Goal: Information Seeking & Learning: Learn about a topic

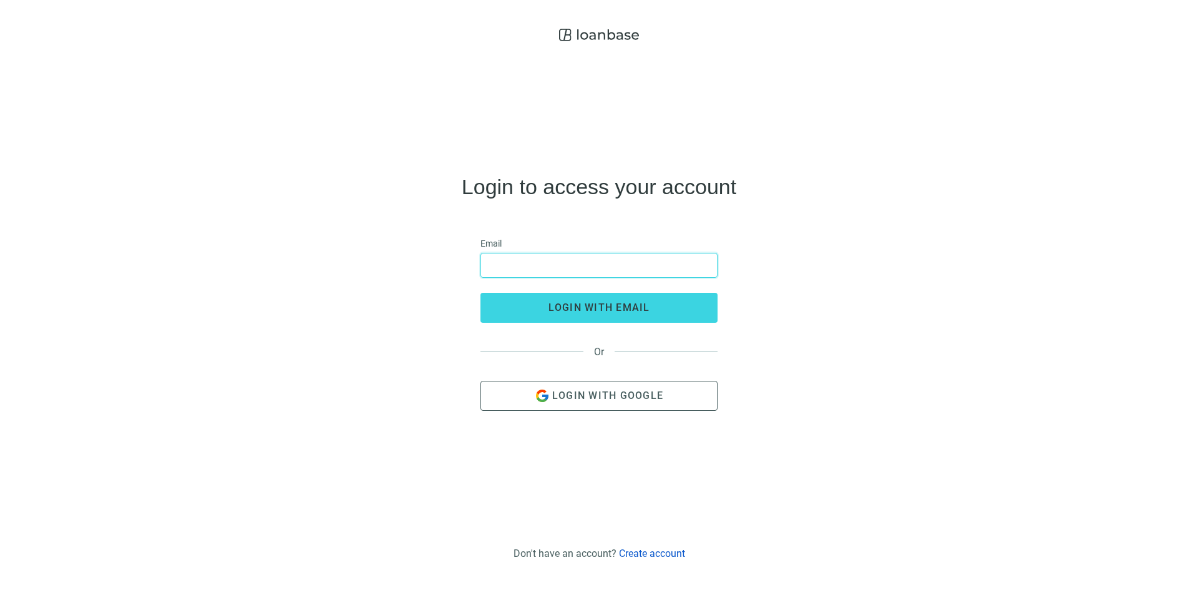
click at [511, 266] on input "email" at bounding box center [599, 265] width 221 height 24
type input "**********"
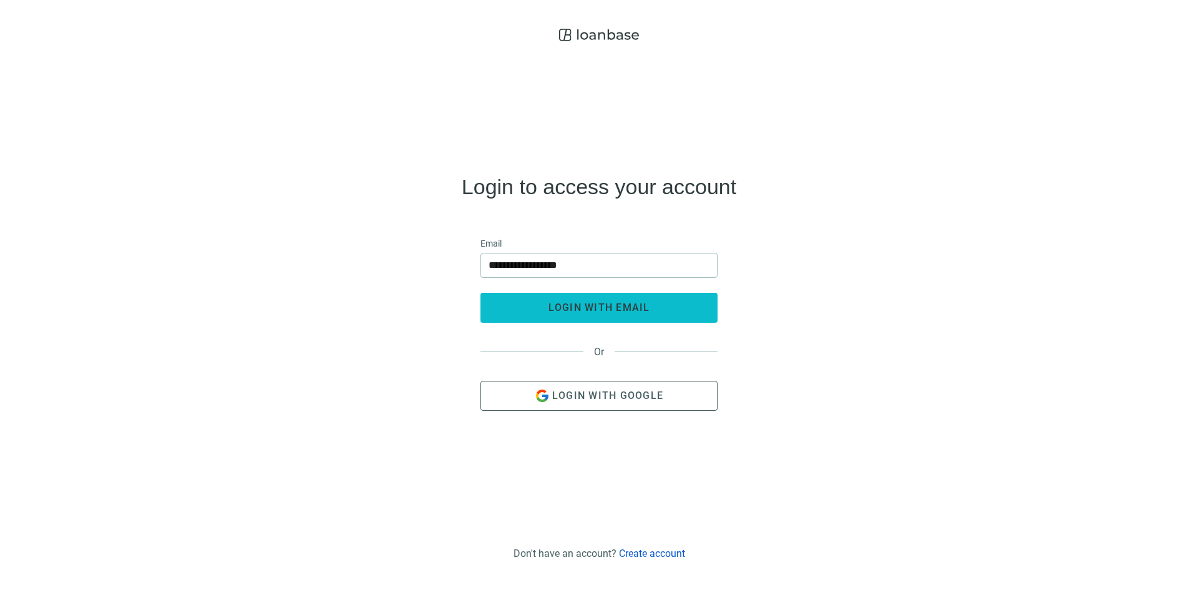
click at [561, 306] on span "login with email" at bounding box center [600, 307] width 102 height 12
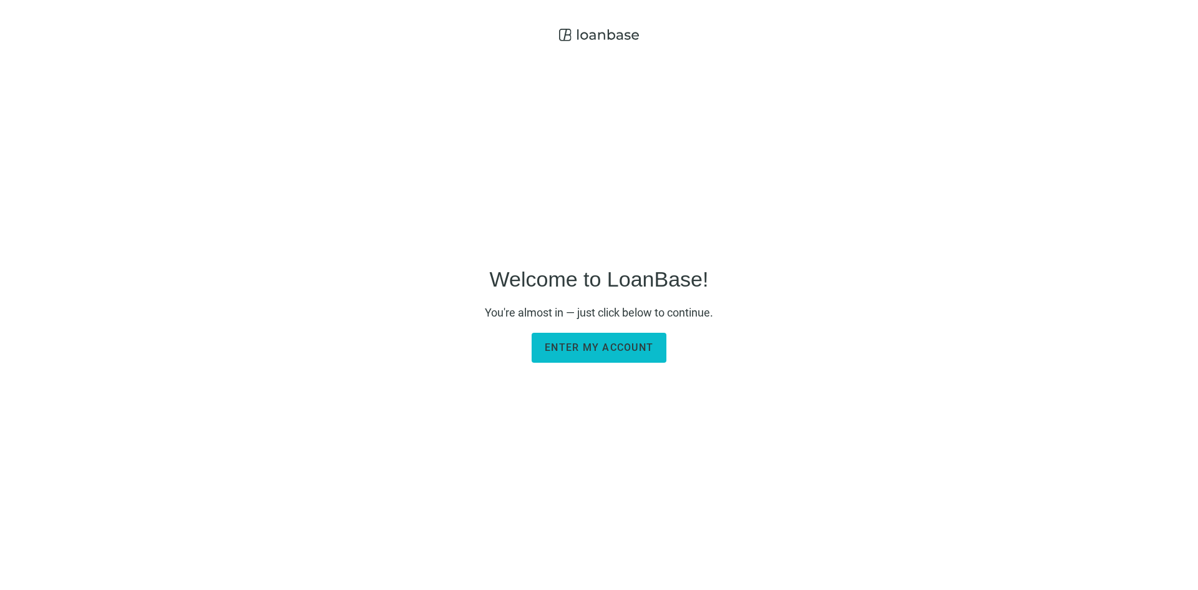
click at [622, 350] on span "Enter my account" at bounding box center [599, 347] width 109 height 12
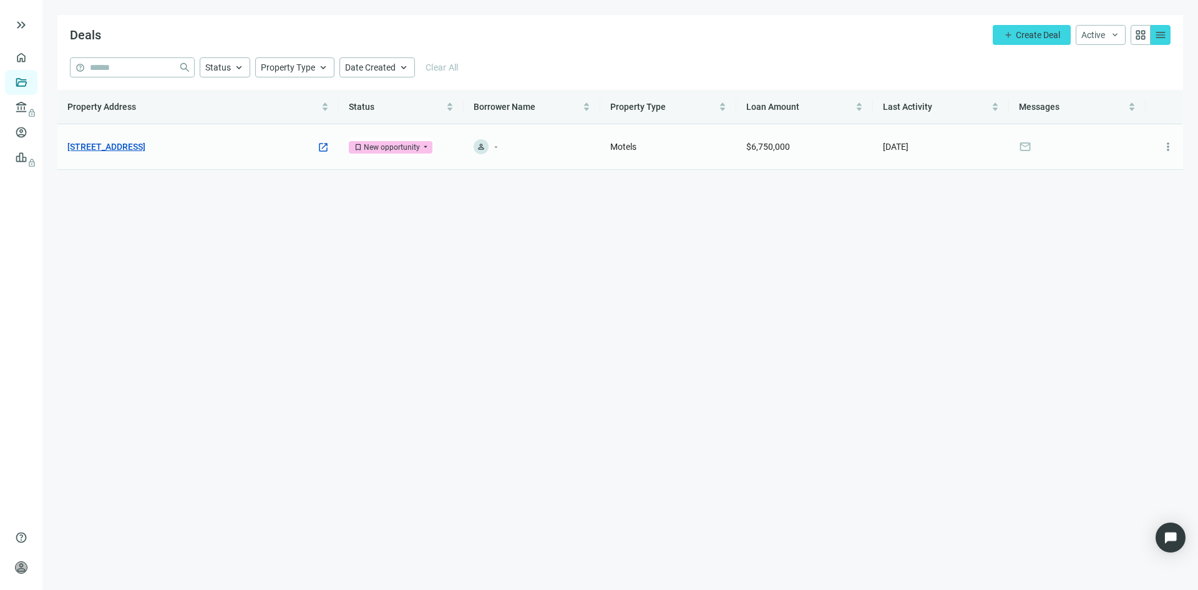
click at [100, 142] on link "[STREET_ADDRESS]" at bounding box center [106, 147] width 78 height 14
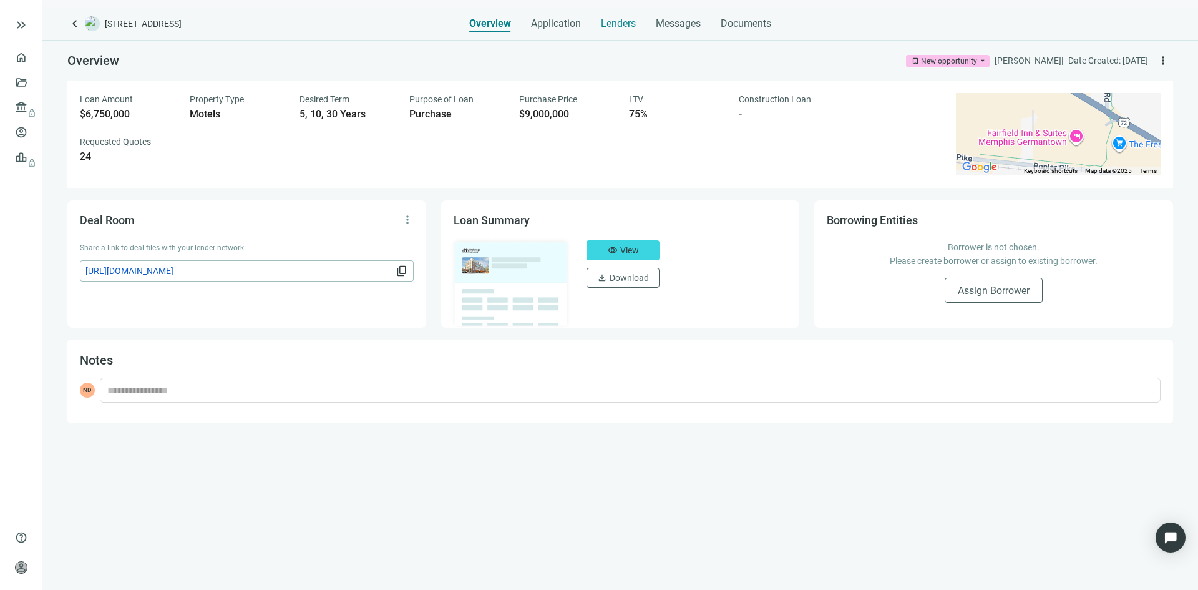
click at [610, 24] on span "Lenders" at bounding box center [618, 23] width 35 height 12
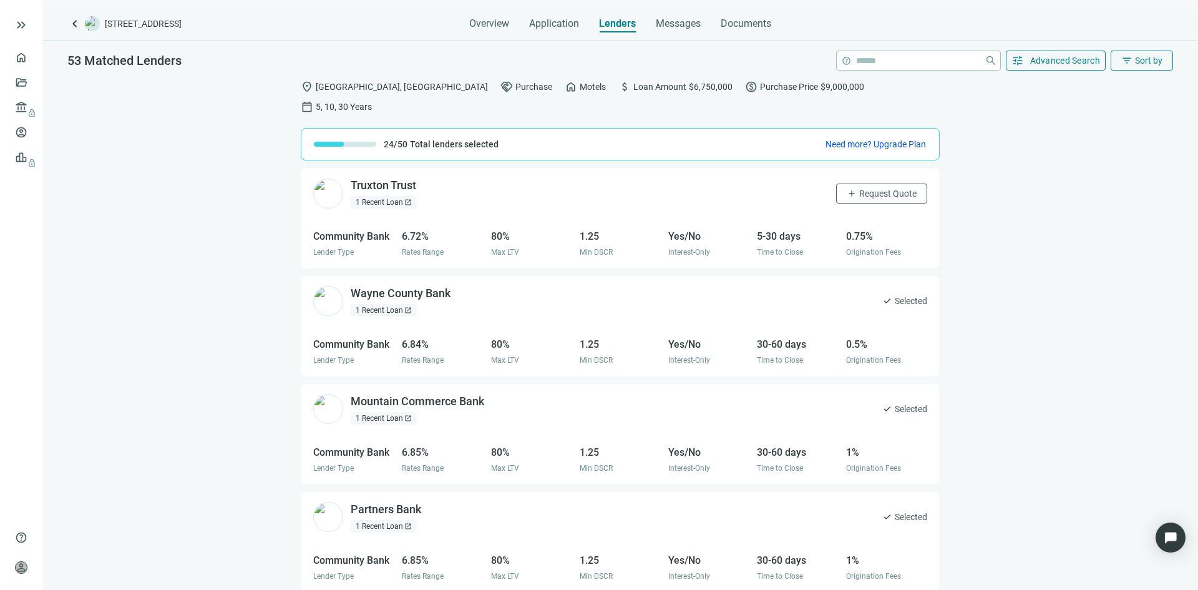
click at [392, 196] on div "1 Recent Loan open_in_new" at bounding box center [384, 202] width 66 height 12
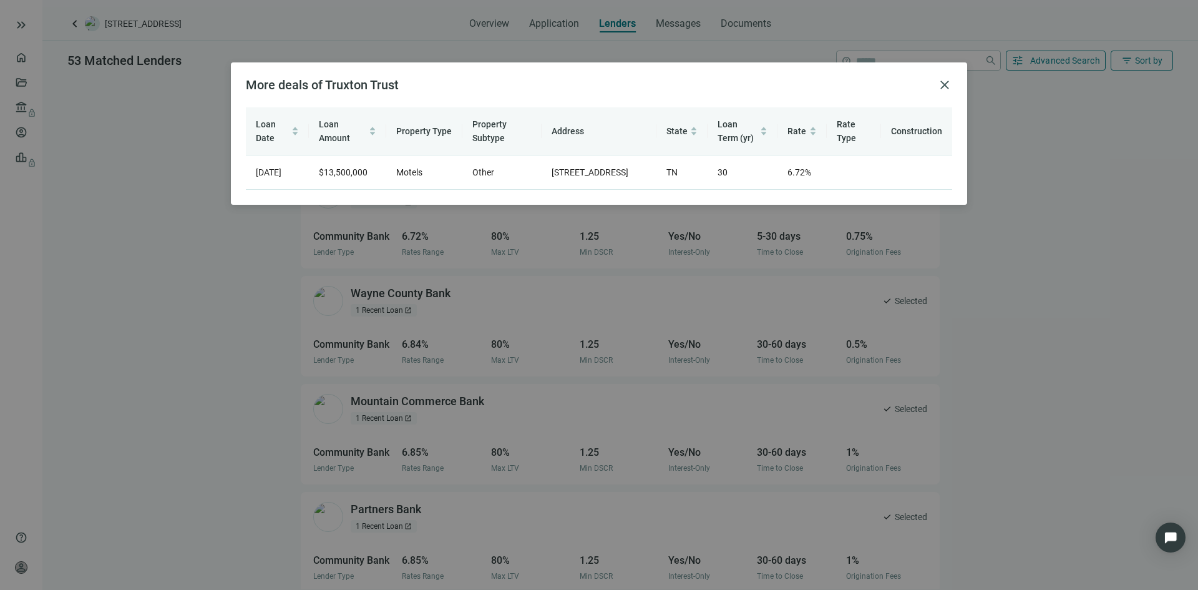
click at [198, 242] on div "More deals of Truxton Trust close Loan Date Loan Amount Property Type Property …" at bounding box center [599, 295] width 1198 height 590
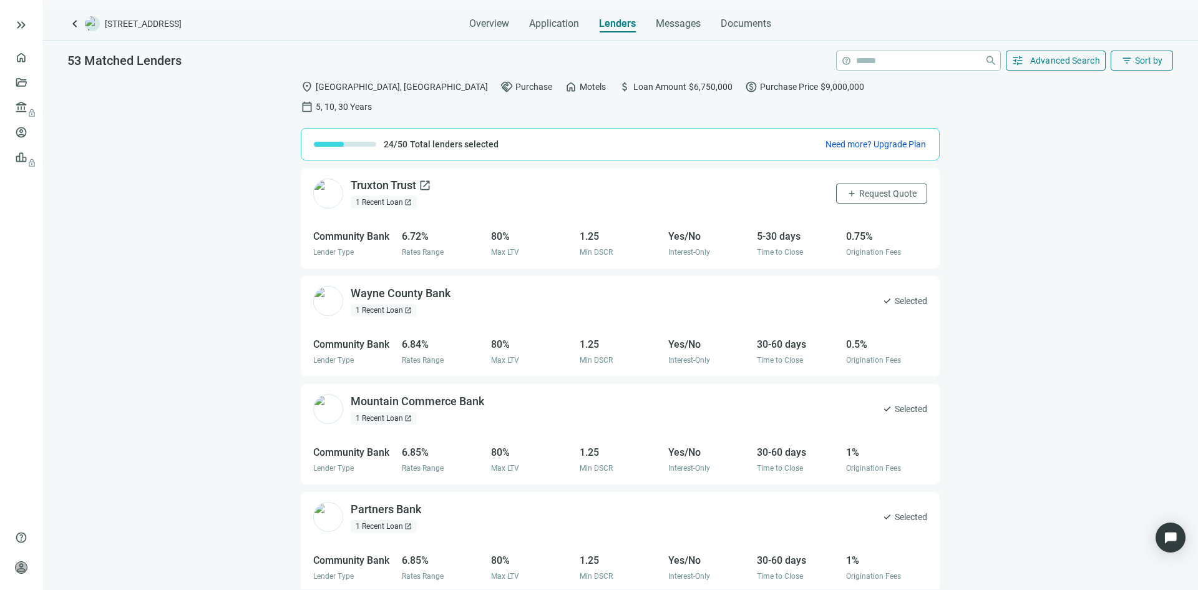
click at [426, 179] on span "open_in_new" at bounding box center [425, 185] width 12 height 12
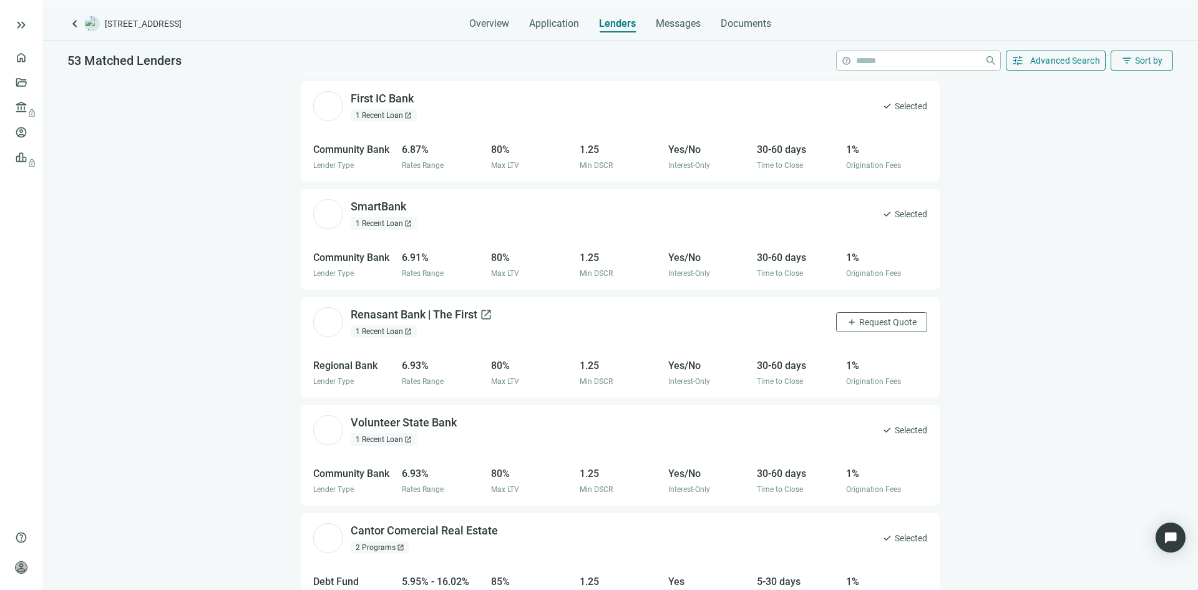
scroll to position [562, 0]
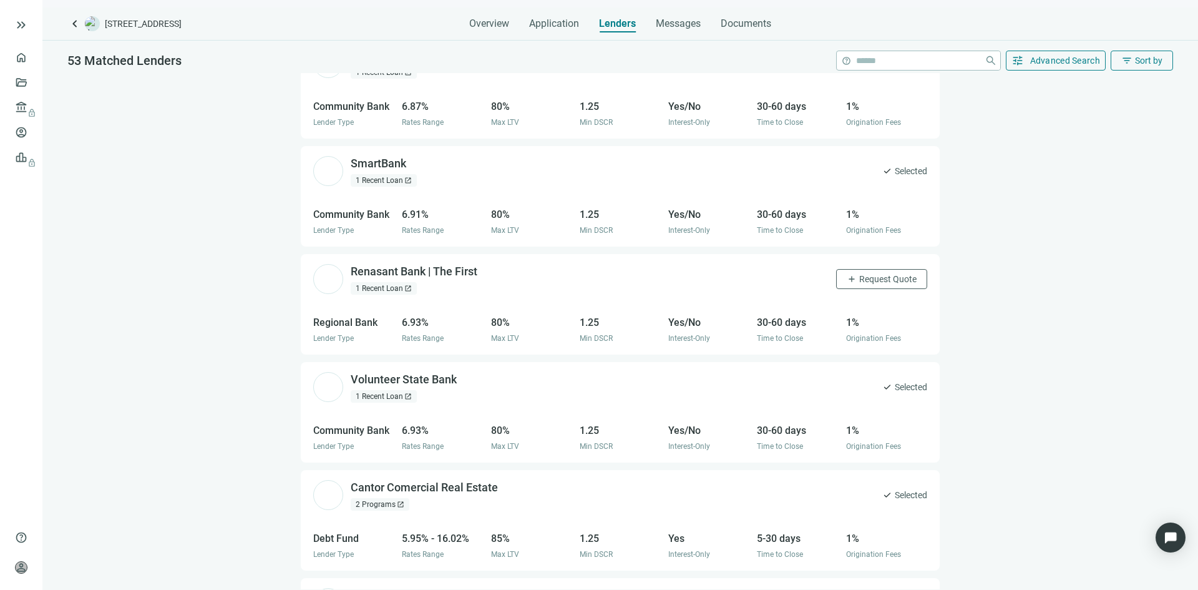
click at [380, 282] on div "1 Recent Loan open_in_new" at bounding box center [384, 288] width 66 height 12
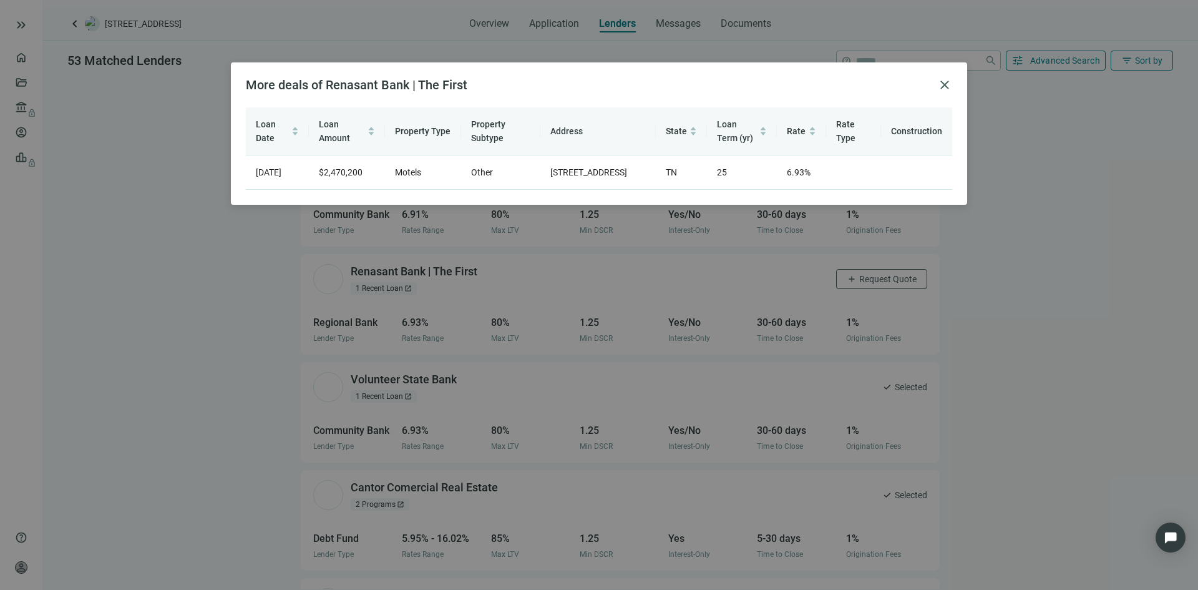
click at [147, 366] on div "More deals of Renasant Bank | The First close Loan Date Loan Amount Property Ty…" at bounding box center [599, 295] width 1198 height 590
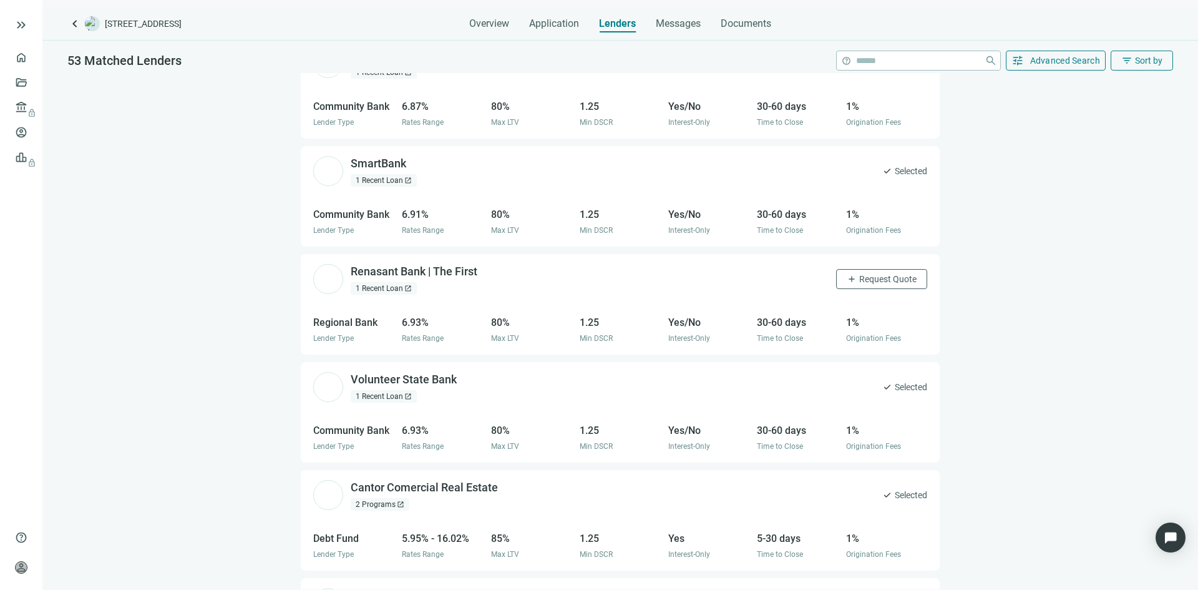
click at [386, 498] on div "2 Programs open_in_new" at bounding box center [380, 504] width 59 height 12
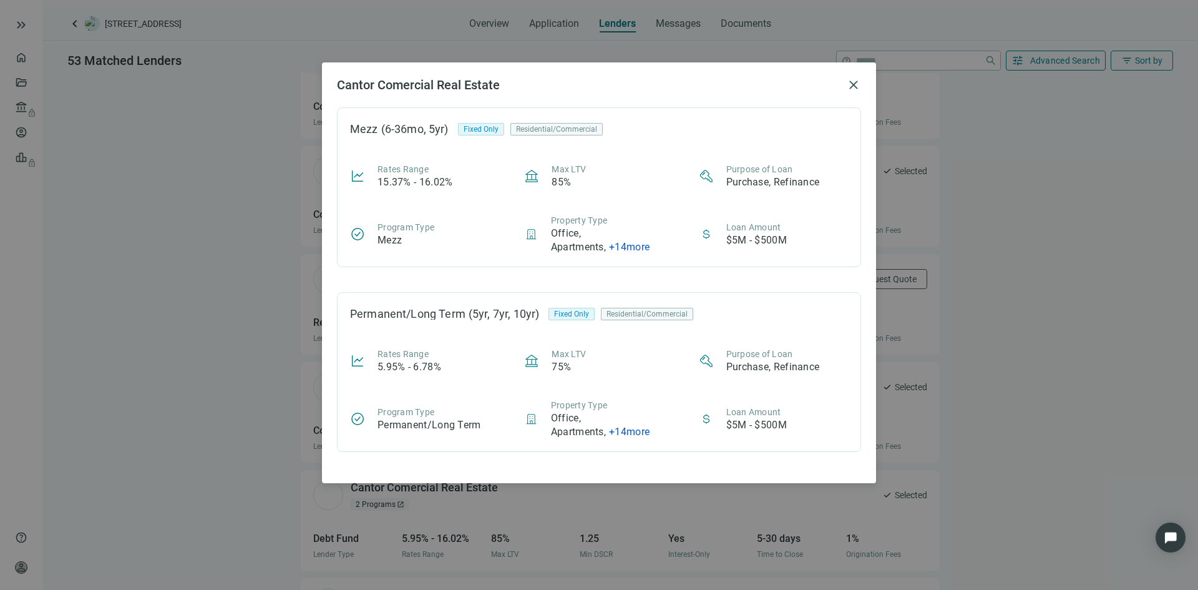
click at [136, 341] on div "Cantor Comercial Real Estate close Mezz (6-36mo, 5yr) Fixed Only Residential/Co…" at bounding box center [599, 295] width 1198 height 590
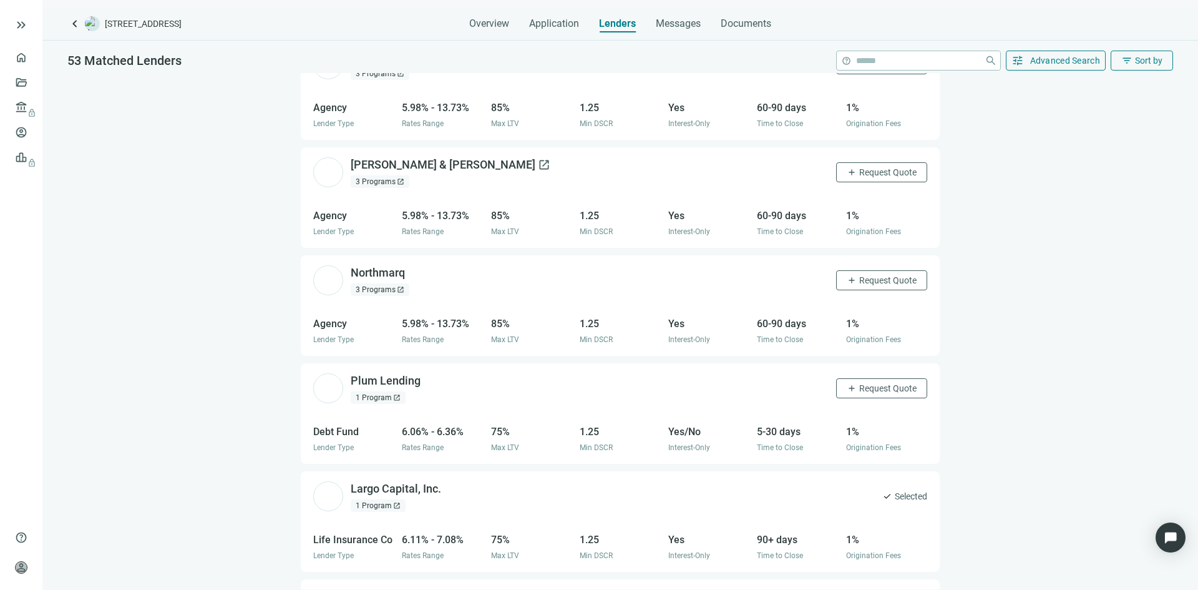
scroll to position [1318, 0]
click at [391, 282] on div "3 Programs open_in_new" at bounding box center [380, 288] width 59 height 12
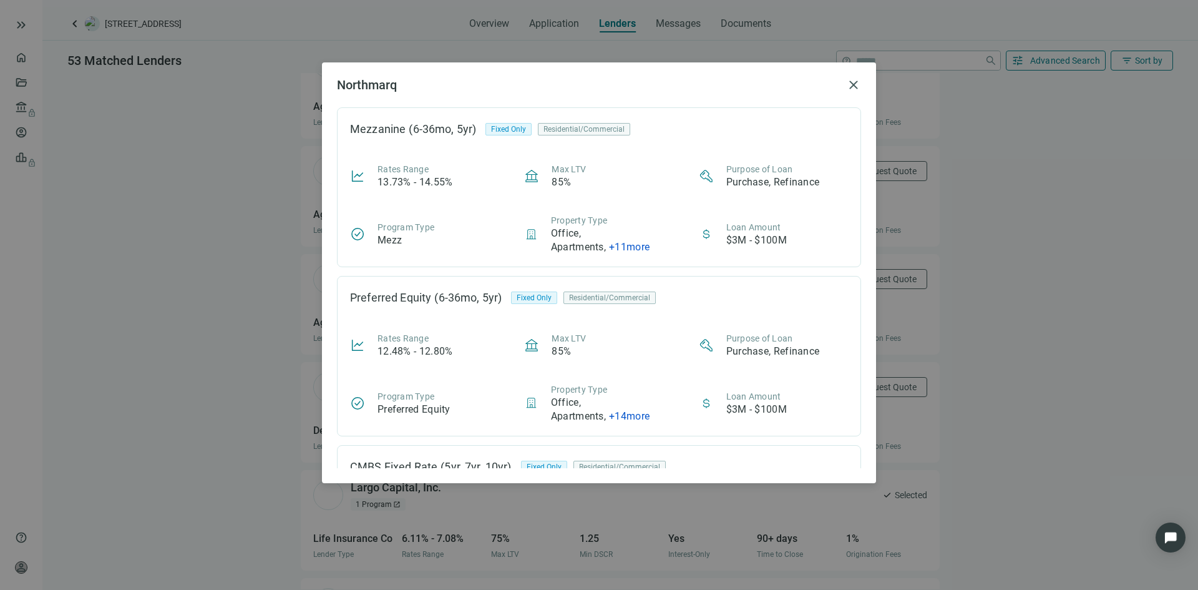
scroll to position [123, 0]
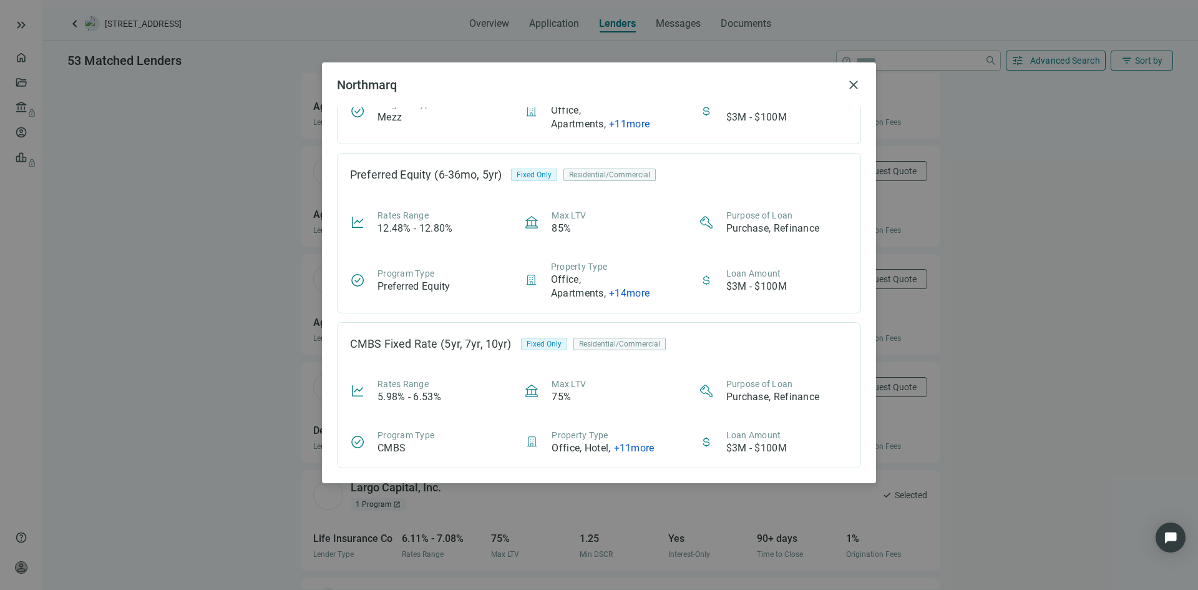
drag, startPoint x: 856, startPoint y: 87, endPoint x: 702, endPoint y: 133, distance: 161.4
click at [856, 87] on span "close" at bounding box center [853, 84] width 15 height 15
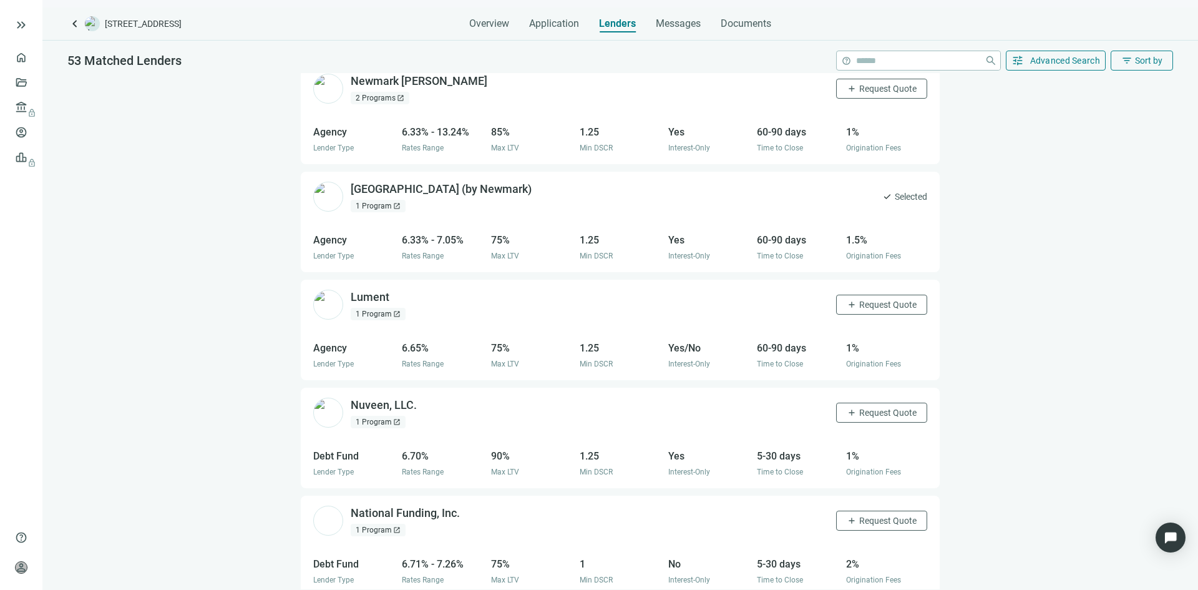
scroll to position [2335, 0]
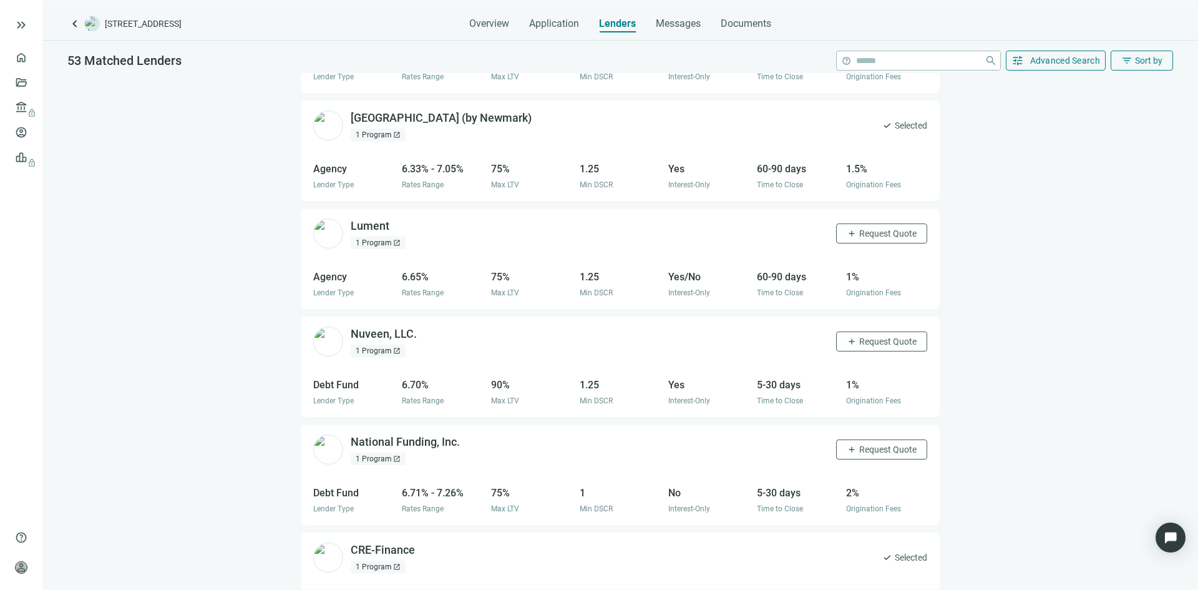
click at [360, 453] on div "1 Program open_in_new" at bounding box center [378, 459] width 55 height 12
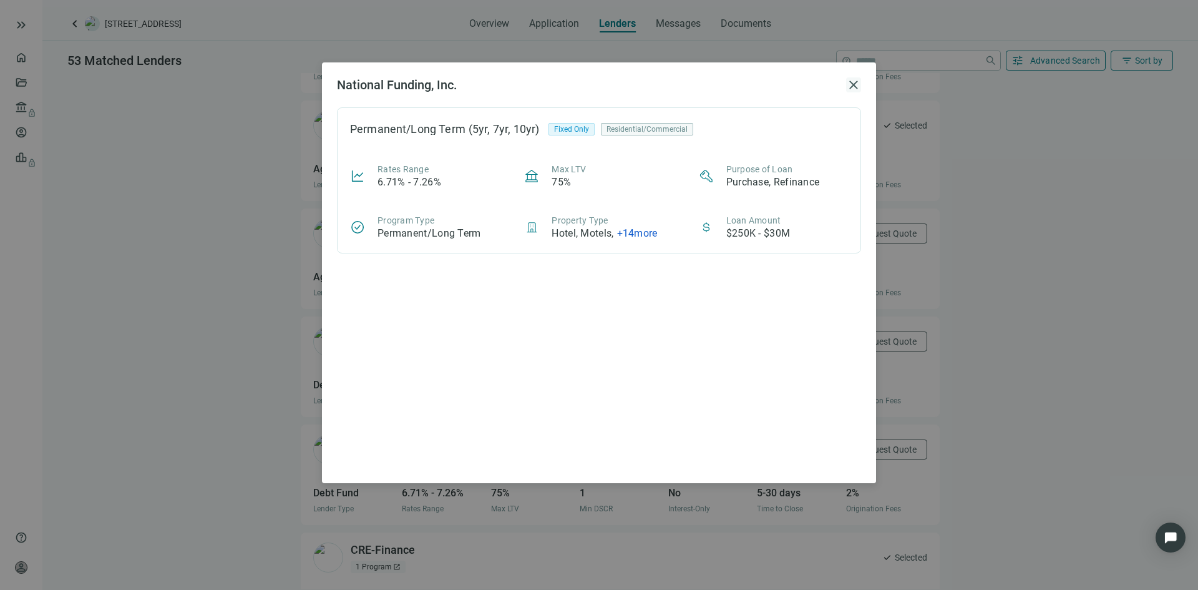
click at [857, 84] on span "close" at bounding box center [853, 84] width 15 height 15
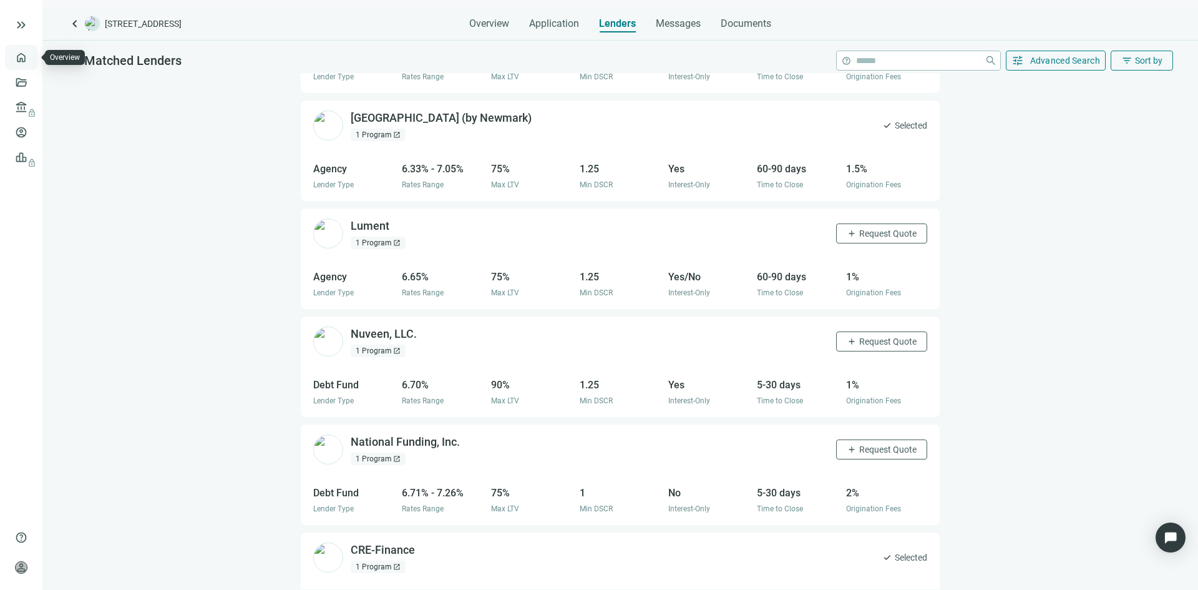
click at [31, 54] on link "Overview" at bounding box center [49, 57] width 37 height 10
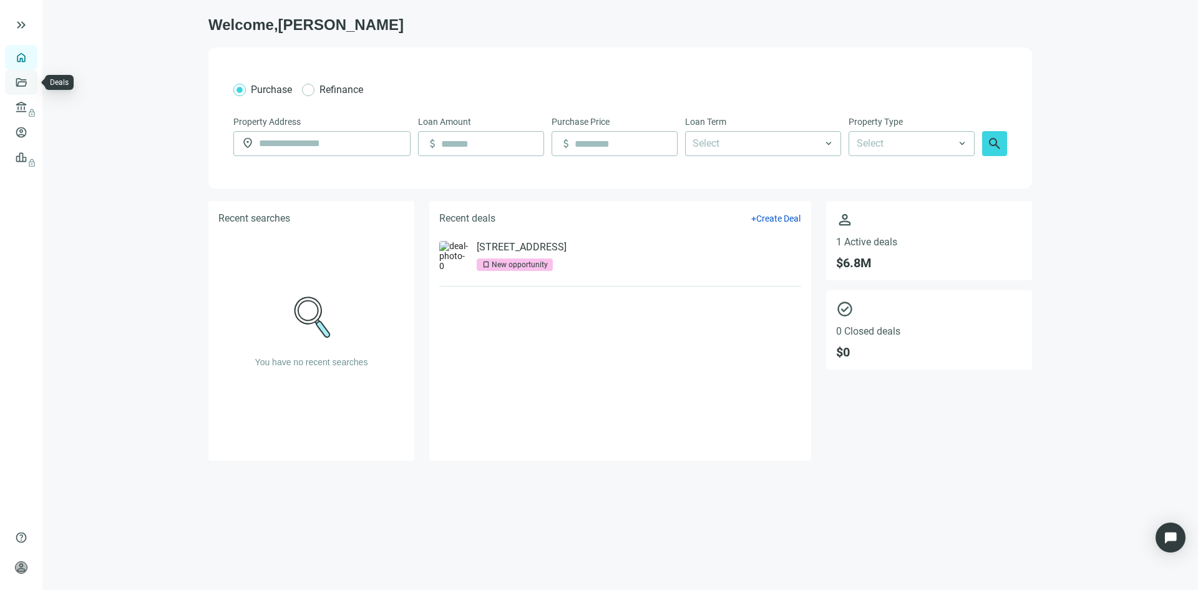
click at [31, 82] on link "Deals" at bounding box center [42, 82] width 22 height 10
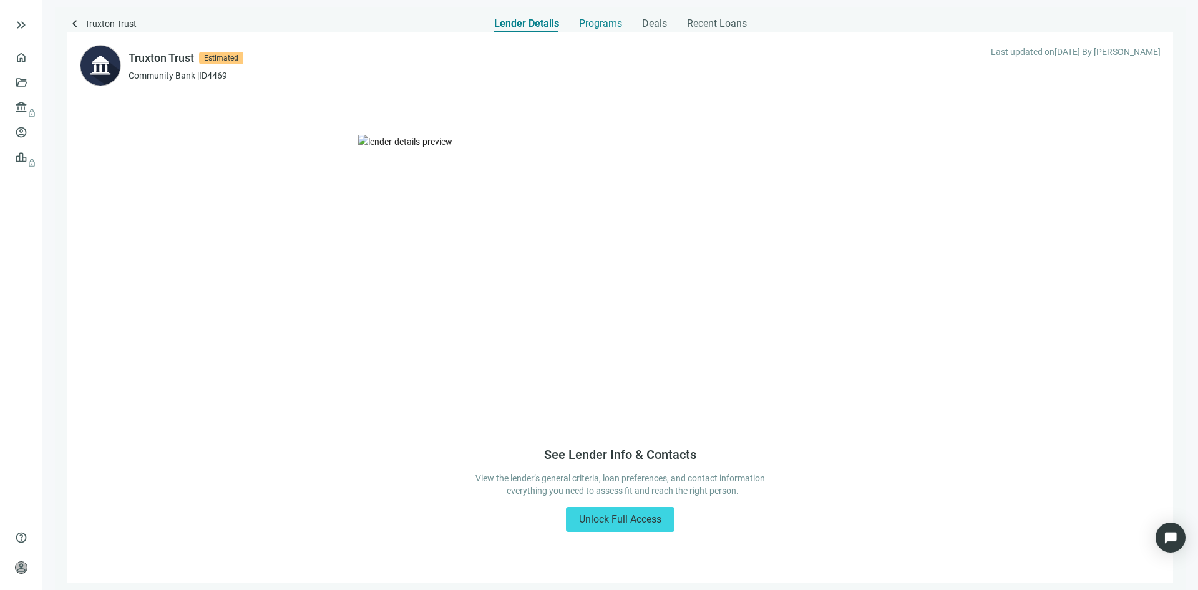
click at [607, 18] on span "Programs" at bounding box center [600, 23] width 43 height 12
